Goal: Obtain resource: Download file/media

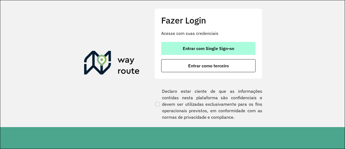
click at [226, 47] on span "Entrar com Single Sign-on" at bounding box center [208, 48] width 51 height 4
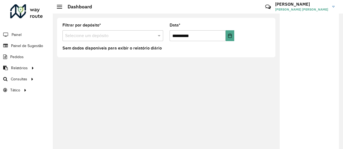
click at [256, 77] on div "**********" at bounding box center [198, 80] width 291 height 135
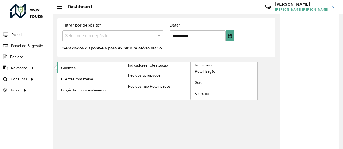
click at [66, 68] on span "Clientes" at bounding box center [68, 68] width 15 height 6
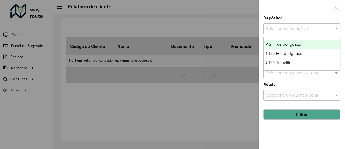
click at [307, 29] on input "text" at bounding box center [296, 29] width 61 height 6
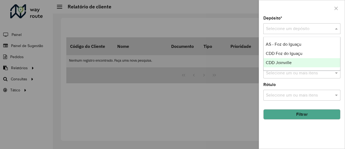
click at [284, 61] on span "CDD Joinville" at bounding box center [279, 62] width 26 height 5
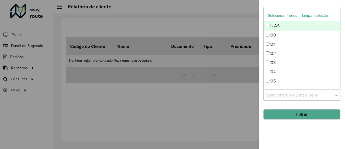
click at [294, 96] on input "text" at bounding box center [299, 95] width 69 height 6
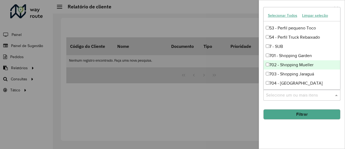
scroll to position [539, 0]
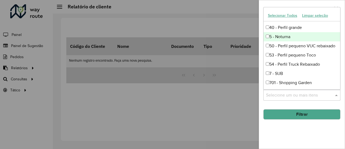
click at [267, 35] on div "5 - Noturna" at bounding box center [302, 36] width 77 height 9
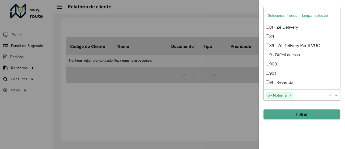
scroll to position [650, 0]
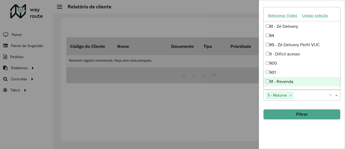
click at [307, 130] on div "Depósito * Selecione um depósito × CDD Joinville × Setor Selecione um ou mais i…" at bounding box center [302, 82] width 86 height 132
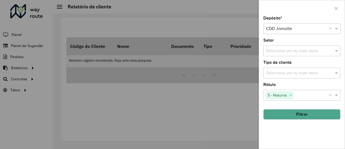
click at [312, 113] on button "Filtrar" at bounding box center [301, 114] width 77 height 10
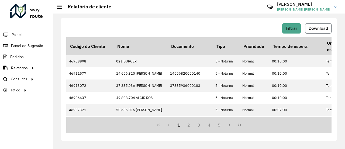
click at [329, 30] on button "Download" at bounding box center [318, 28] width 26 height 10
